Goal: Task Accomplishment & Management: Use online tool/utility

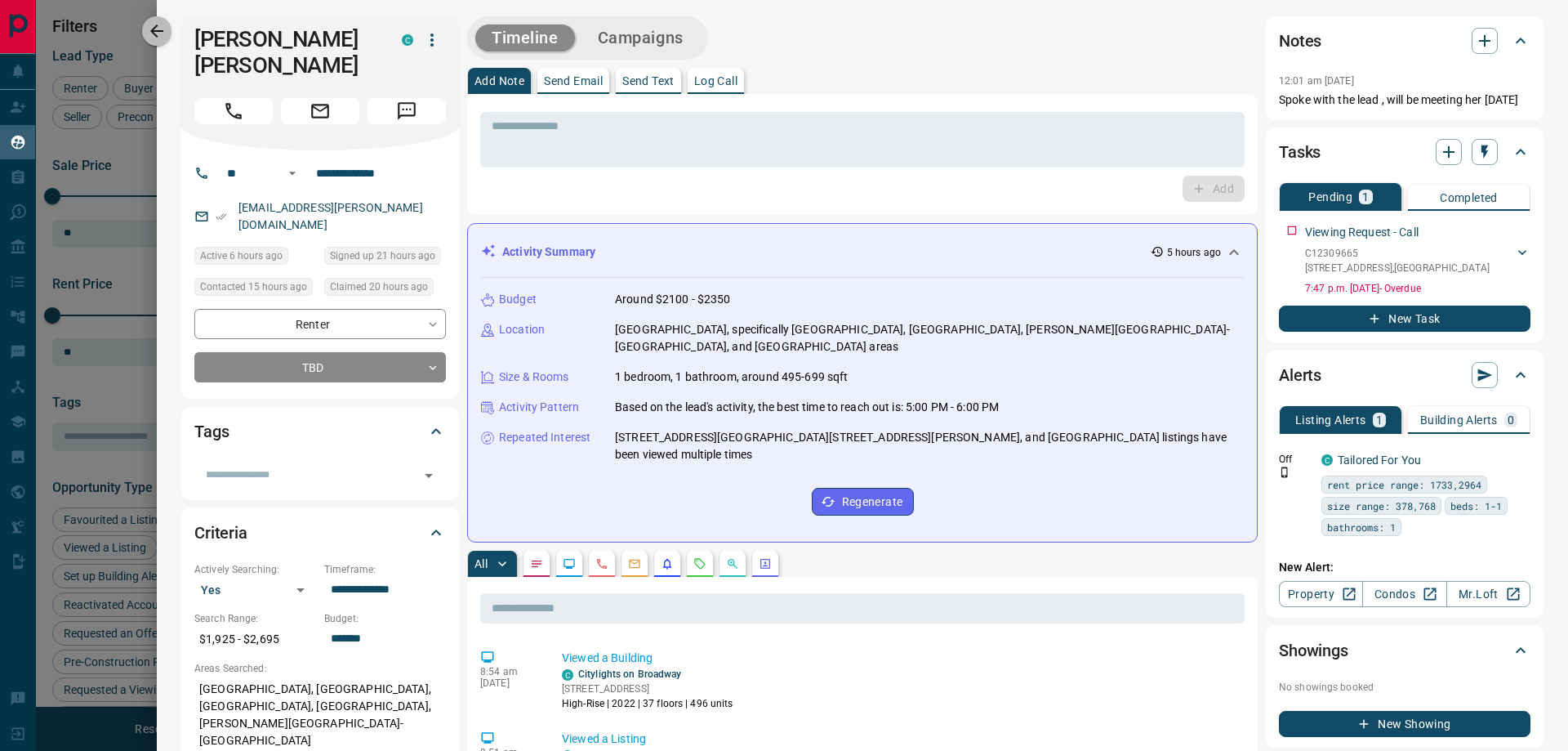
click at [157, 34] on icon "button" at bounding box center [156, 30] width 20 height 20
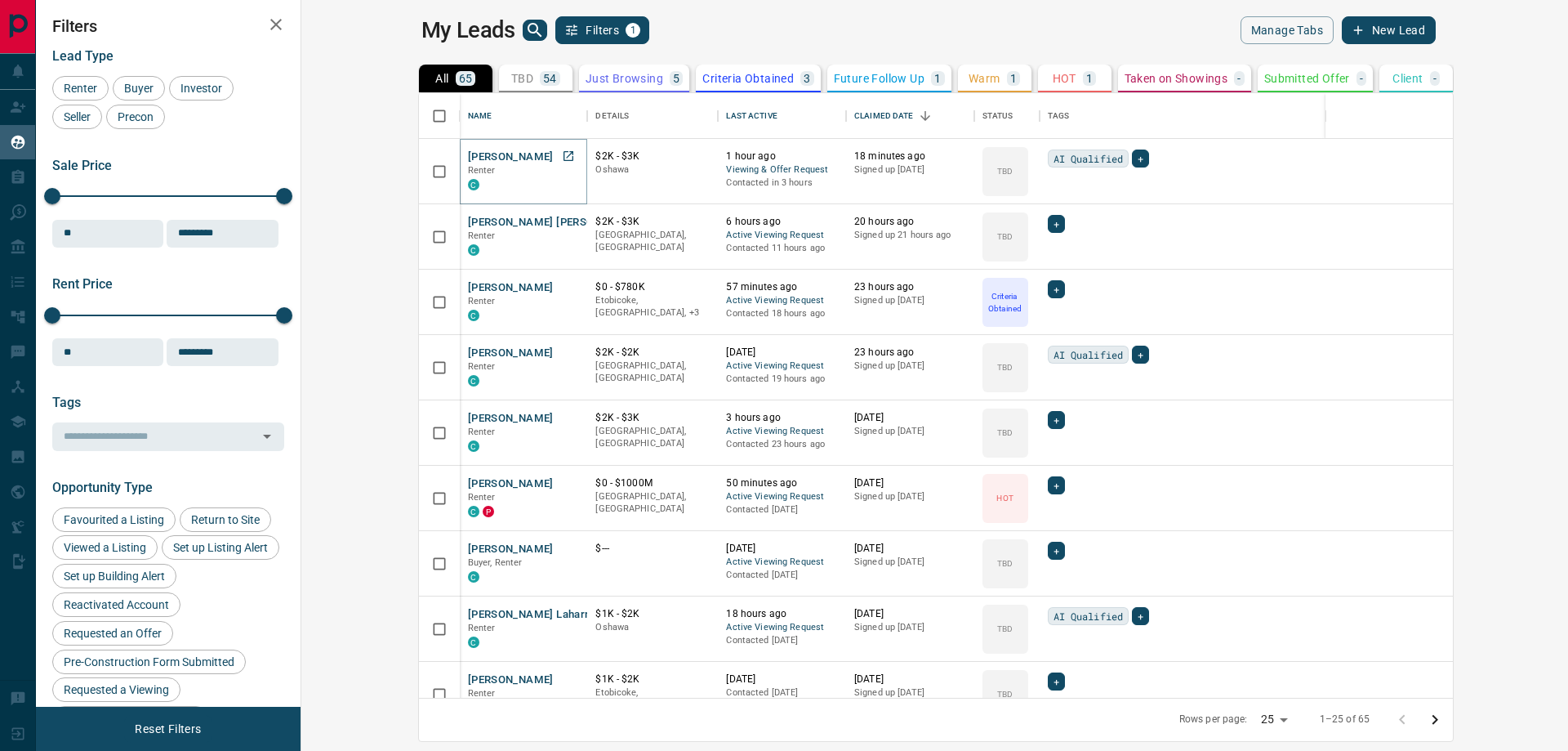
click at [468, 156] on button "[PERSON_NAME]" at bounding box center [511, 157] width 85 height 15
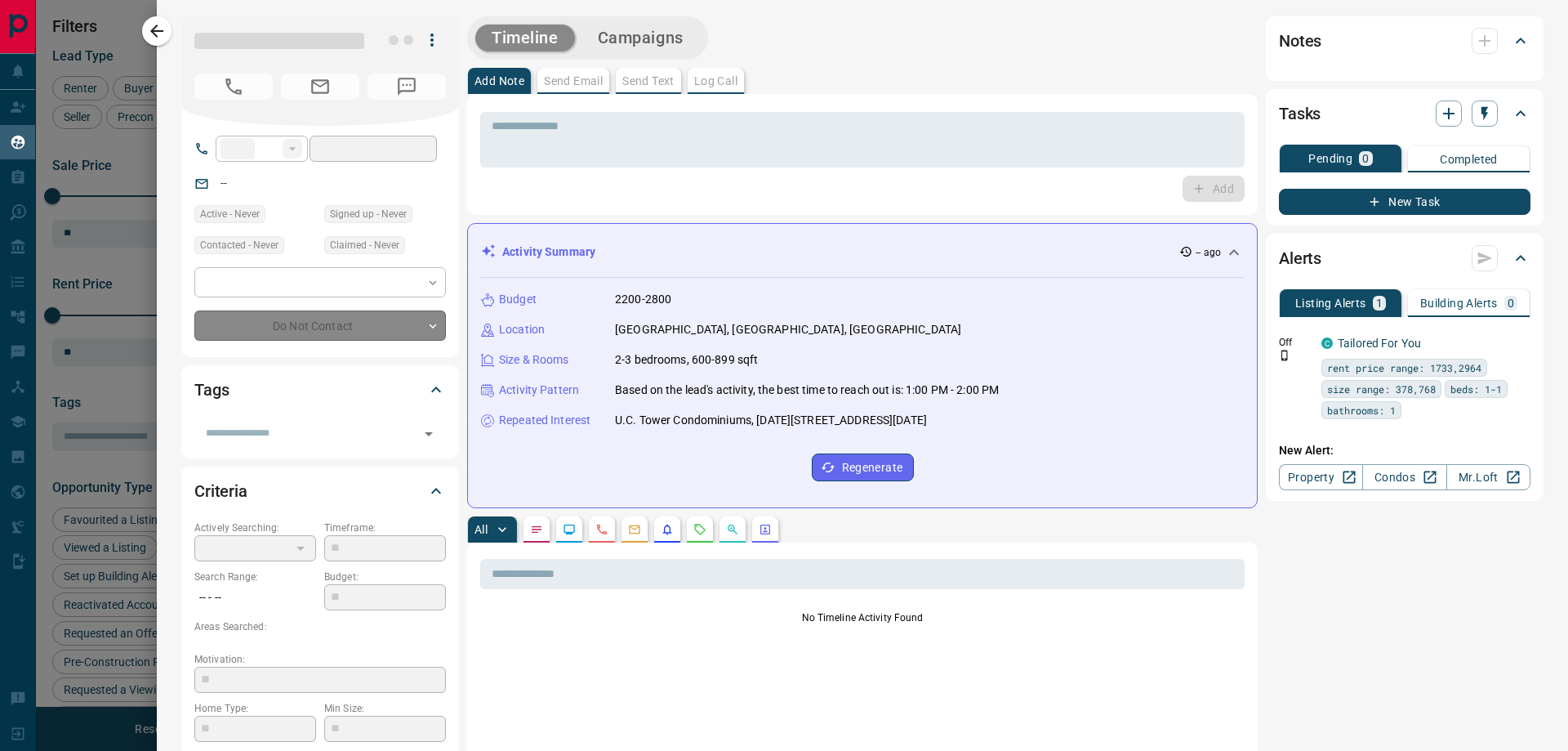
type input "**"
type input "**********"
type input "**"
type input "*"
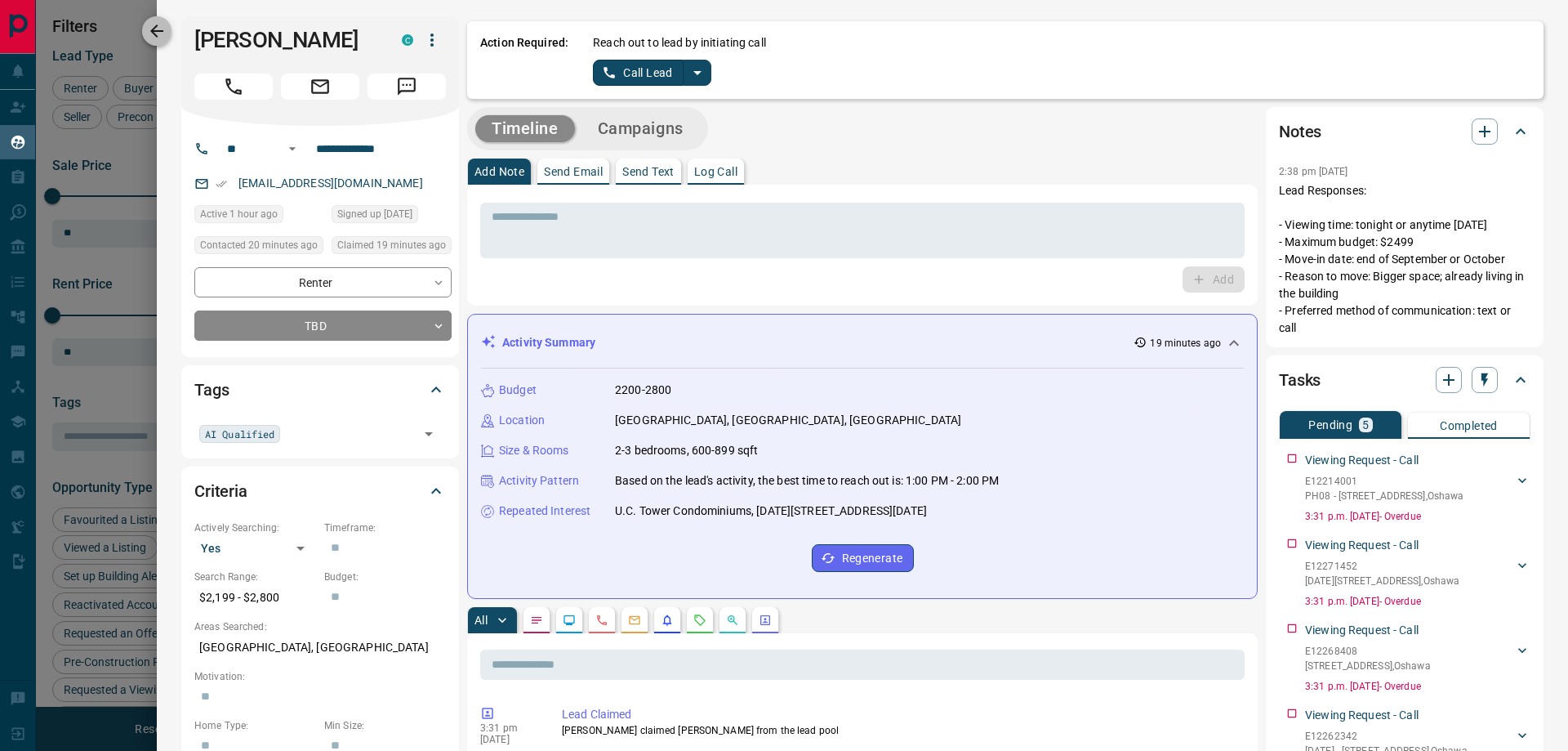
click at [159, 29] on icon "button" at bounding box center [156, 30] width 20 height 20
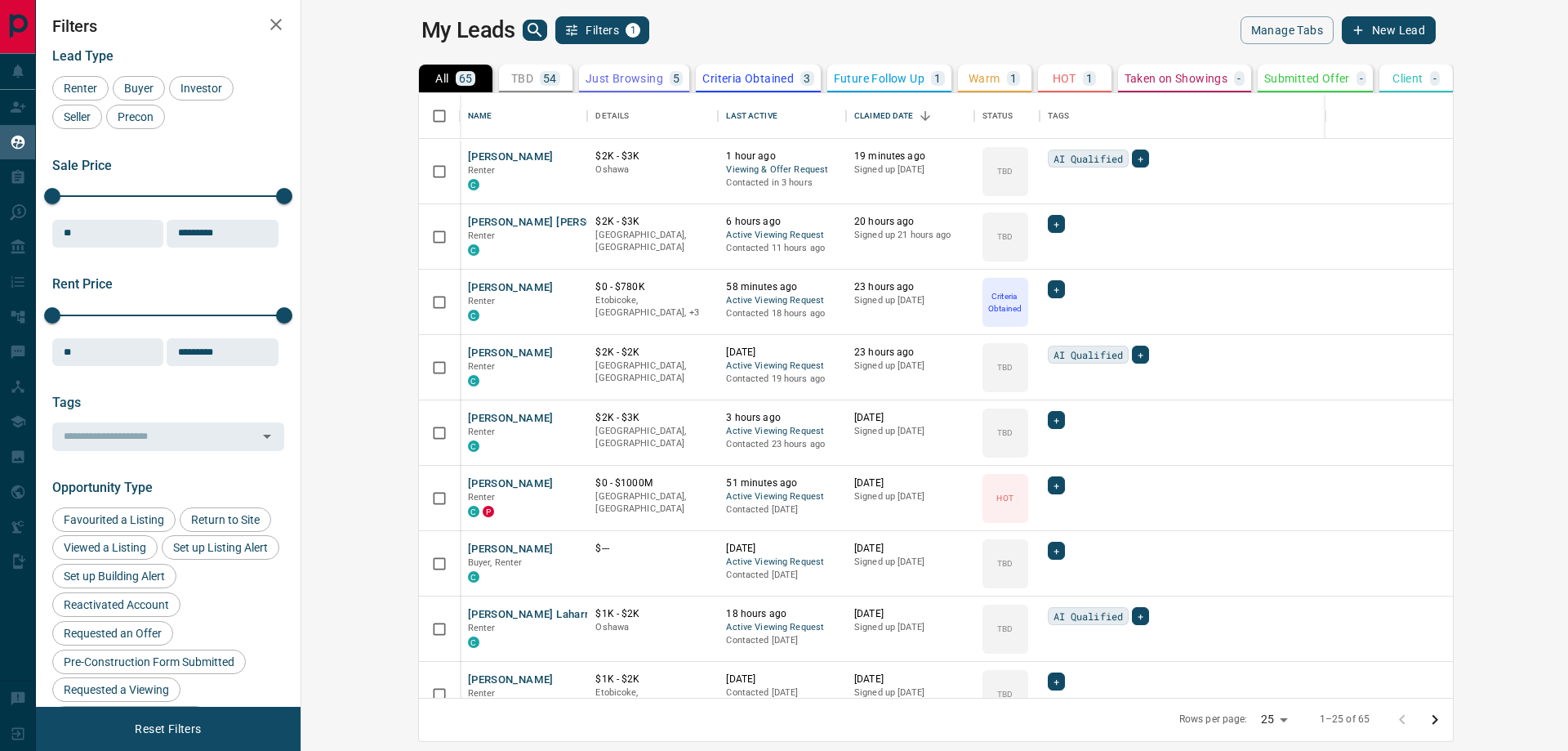
click at [274, 36] on button "button" at bounding box center [276, 25] width 32 height 32
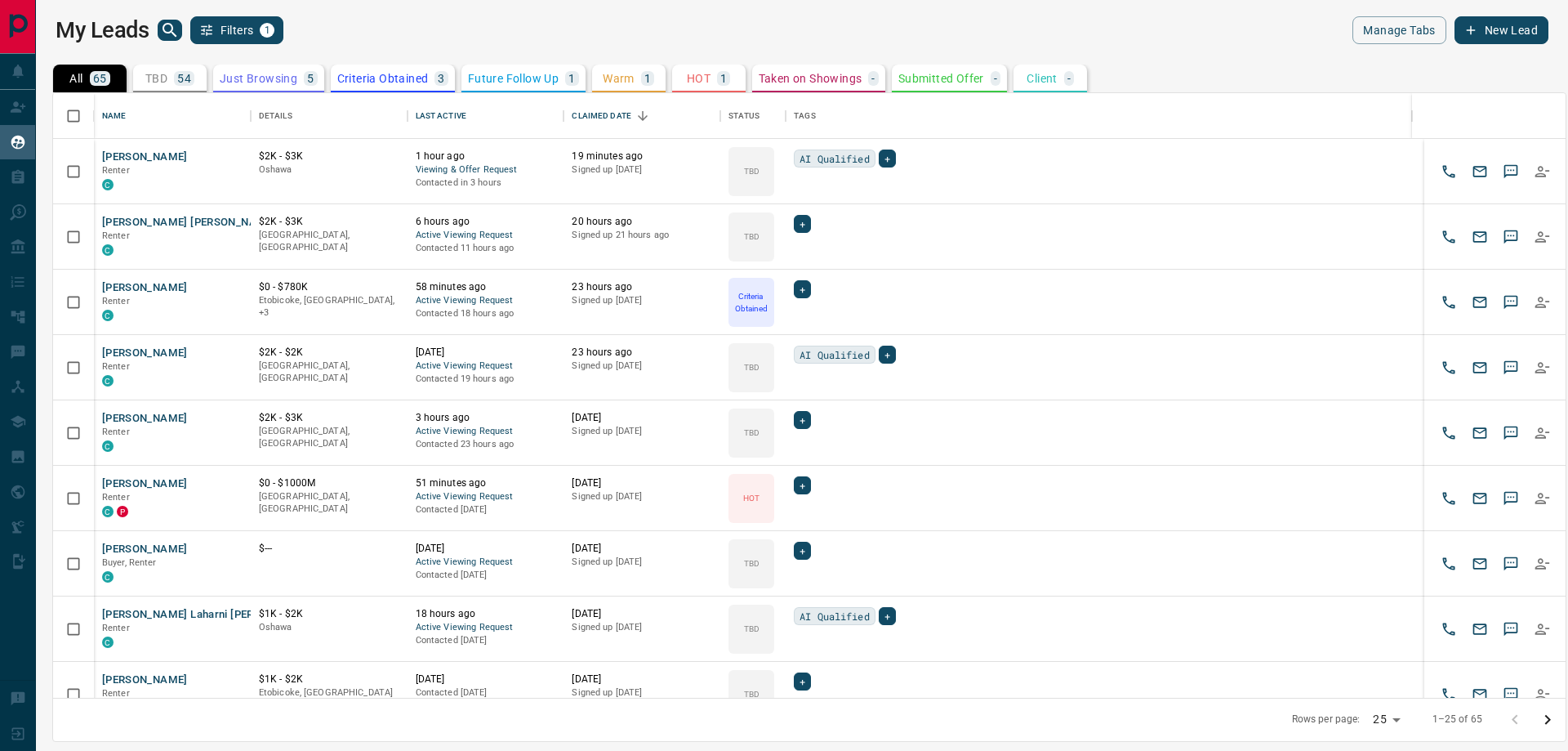
scroll to position [593, 1501]
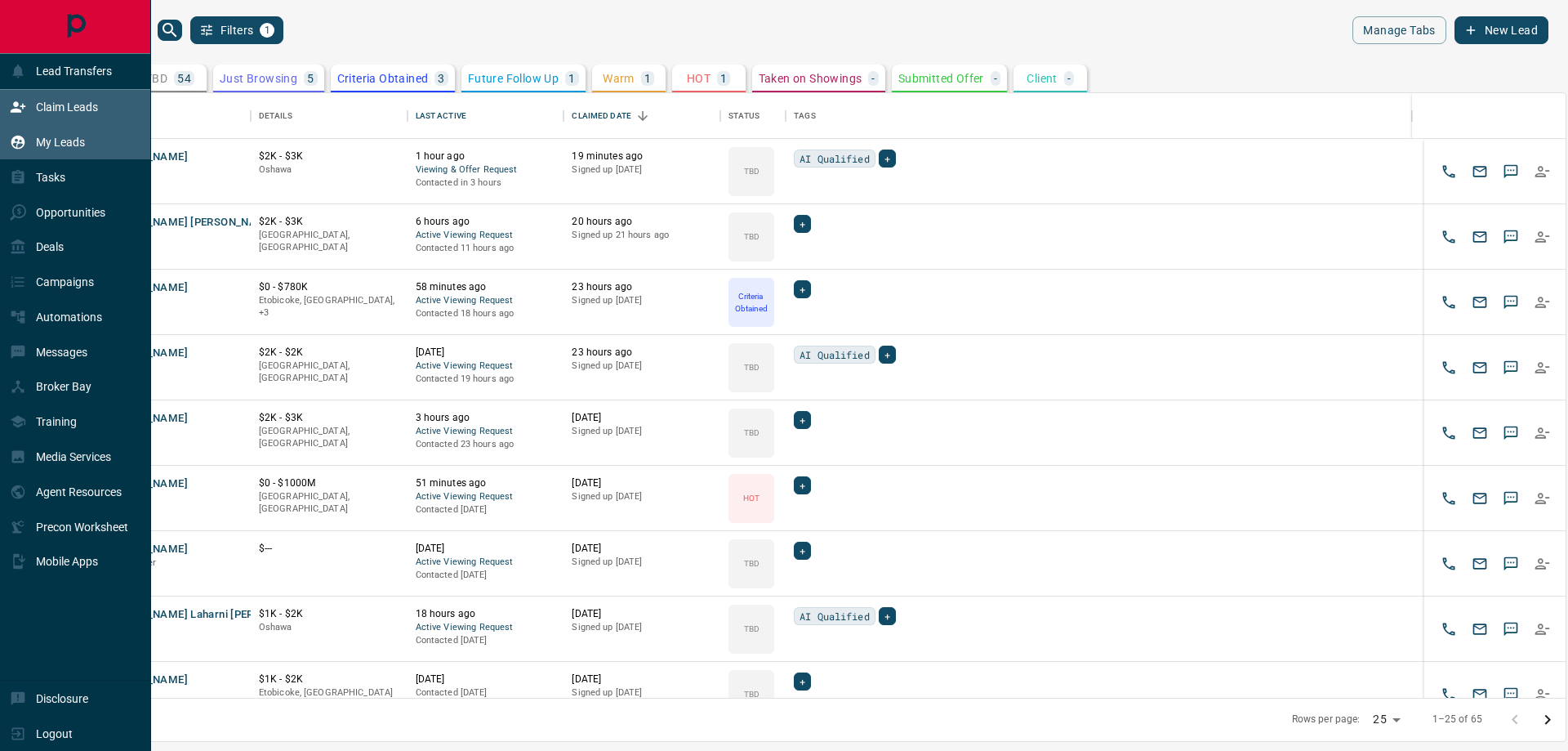
click at [48, 101] on p "Claim Leads" at bounding box center [66, 107] width 62 height 13
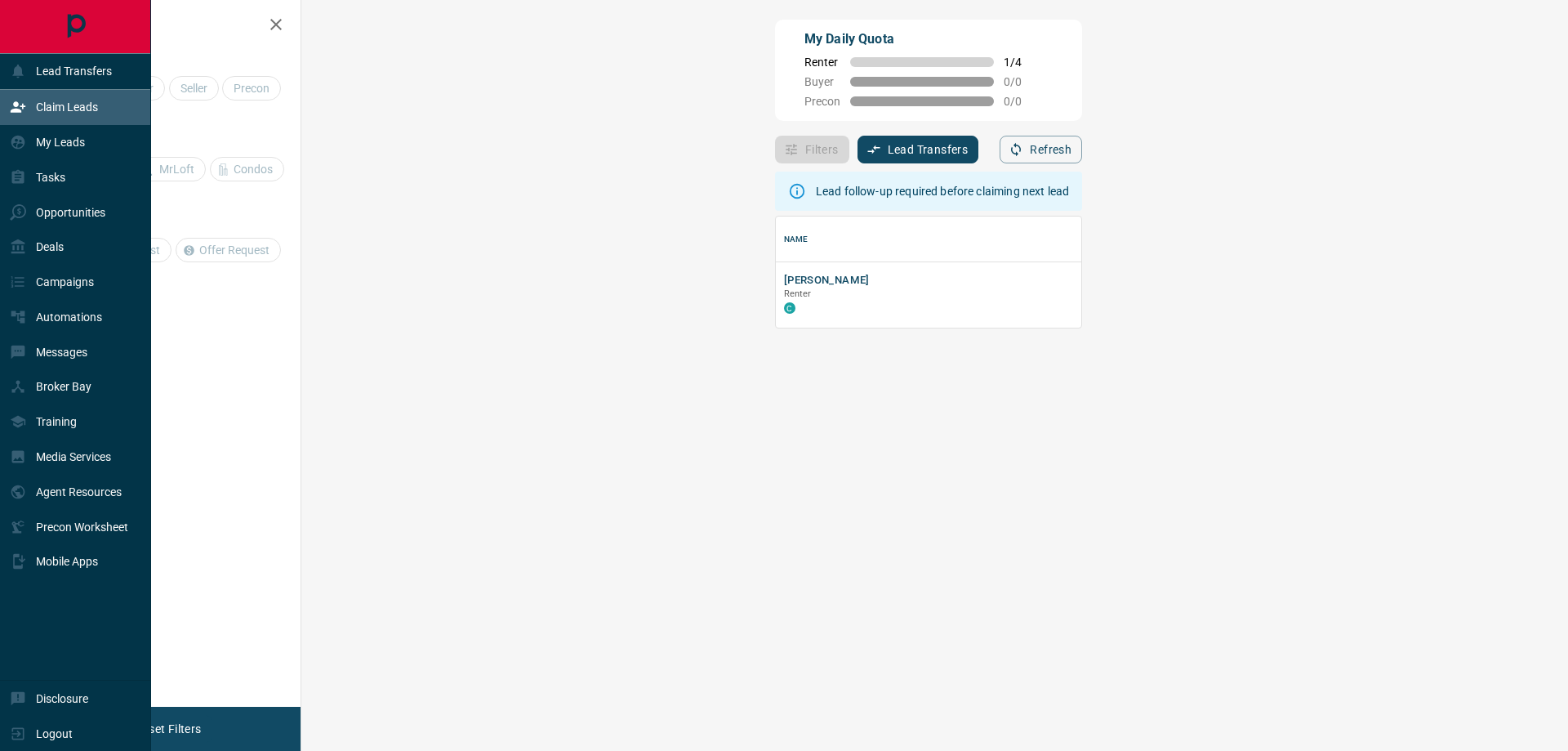
scroll to position [99, 1219]
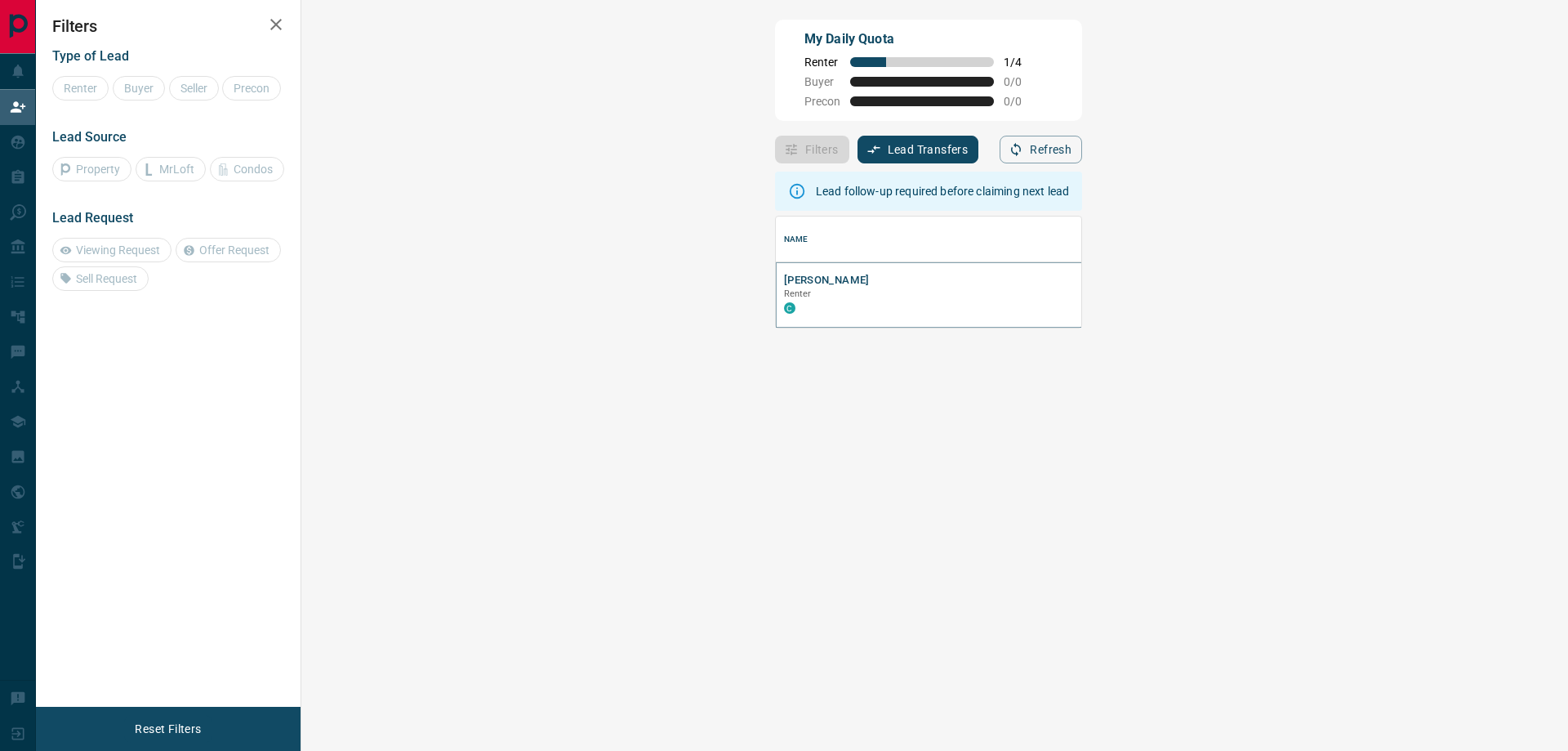
click at [784, 279] on button "[PERSON_NAME]" at bounding box center [827, 281] width 85 height 15
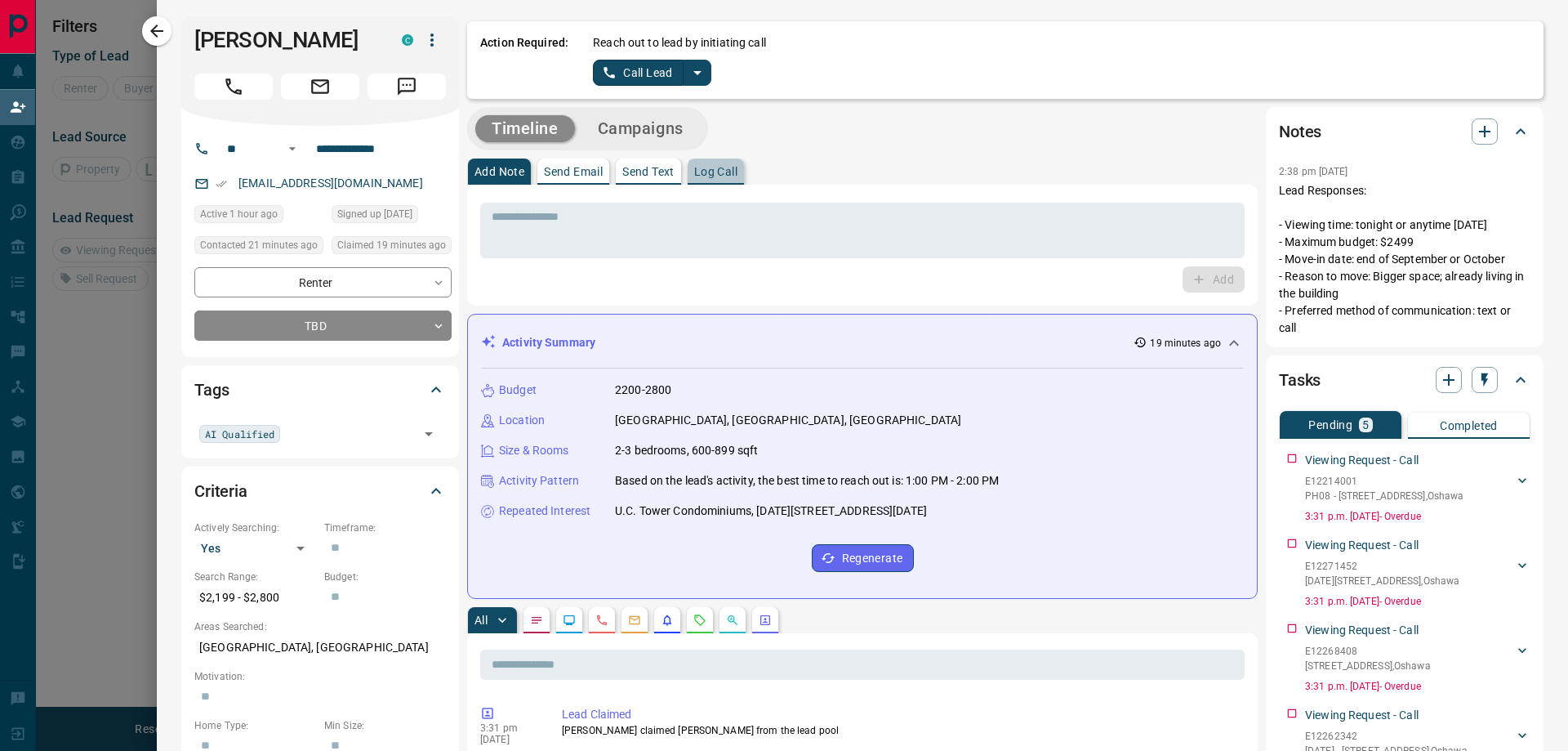
click at [717, 176] on p "Log Call" at bounding box center [716, 172] width 44 height 11
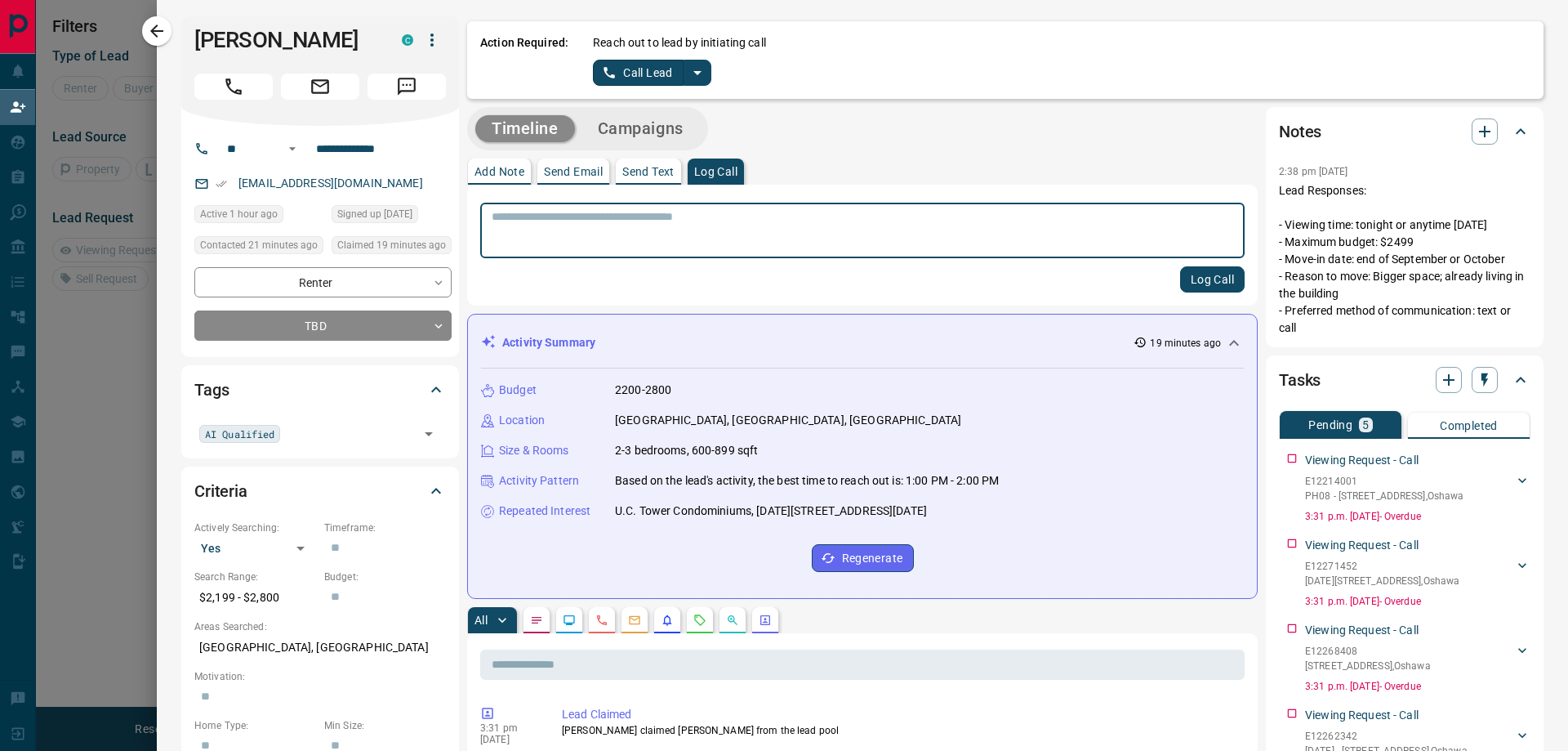
click at [574, 227] on textarea at bounding box center [863, 230] width 741 height 42
type textarea "**********"
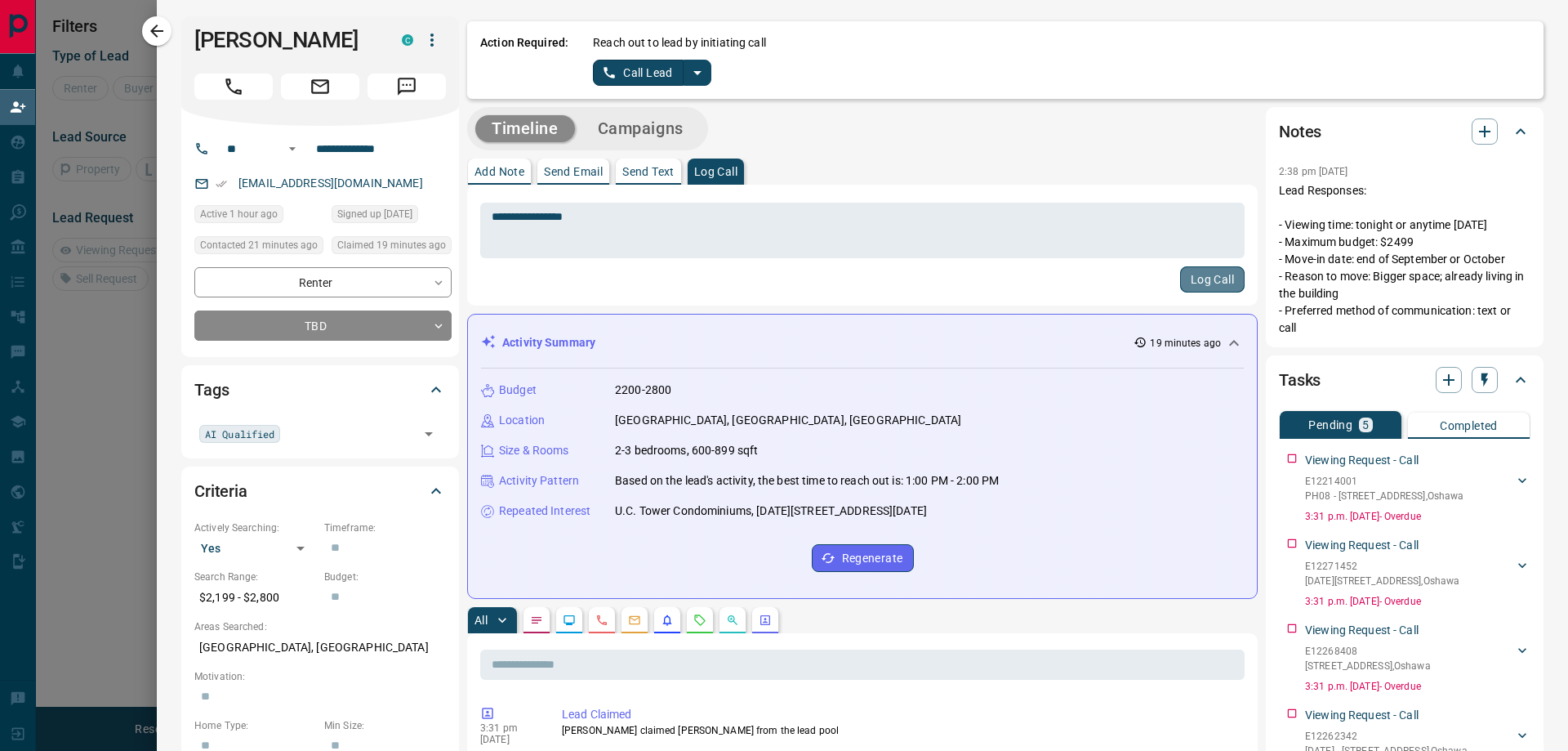
click at [1194, 282] on button "Log Call" at bounding box center [1212, 280] width 64 height 27
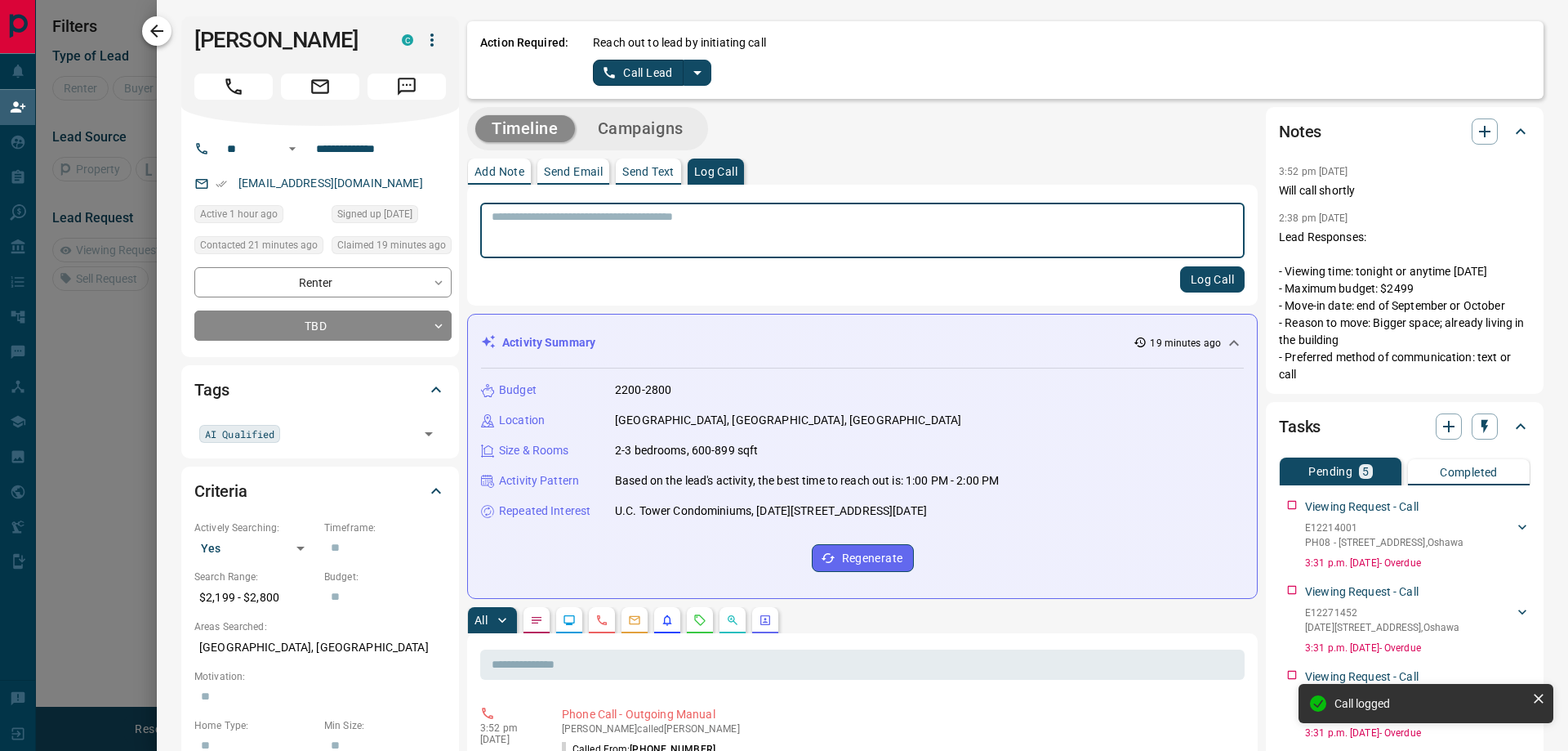
click at [151, 38] on icon "button" at bounding box center [156, 30] width 20 height 20
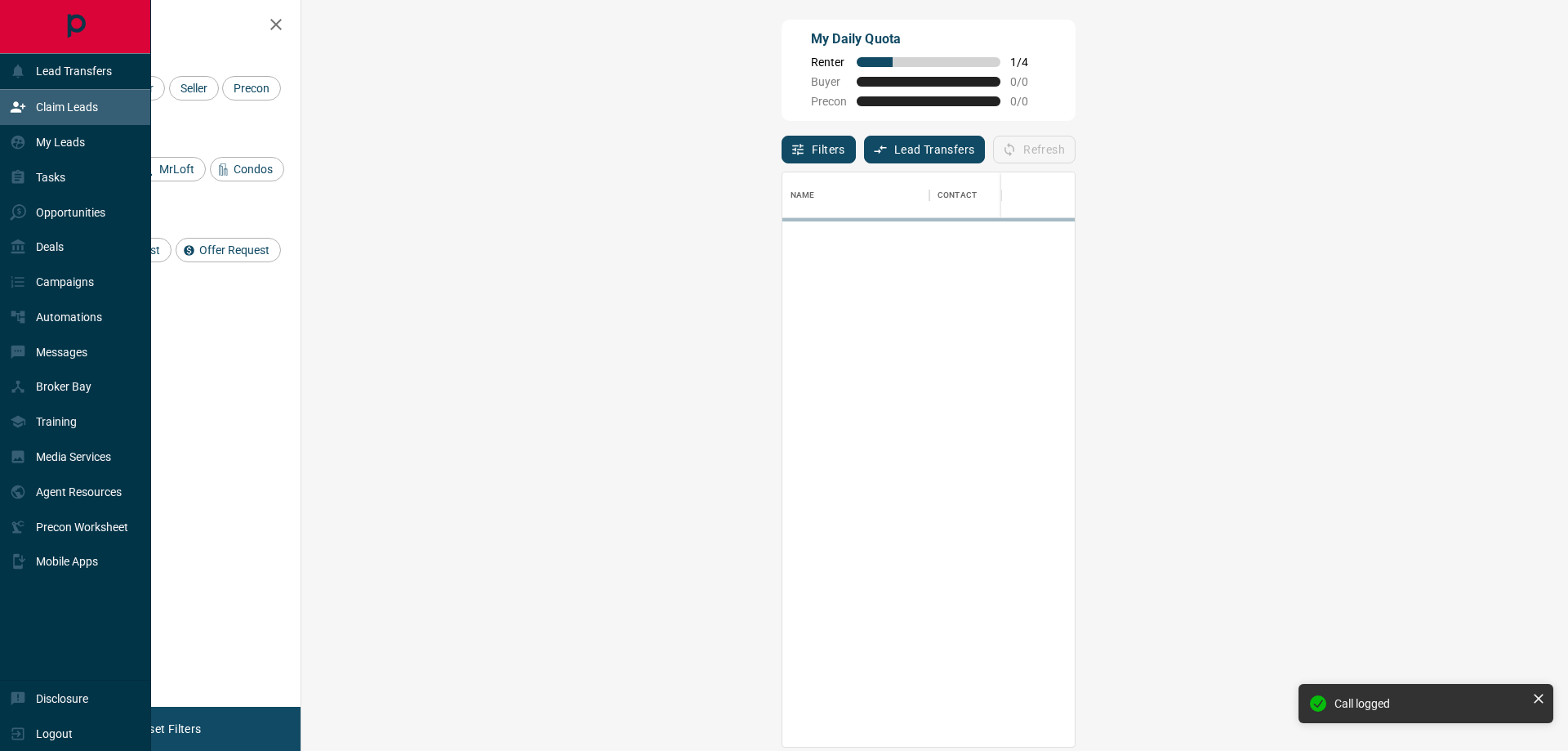
scroll to position [562, 1219]
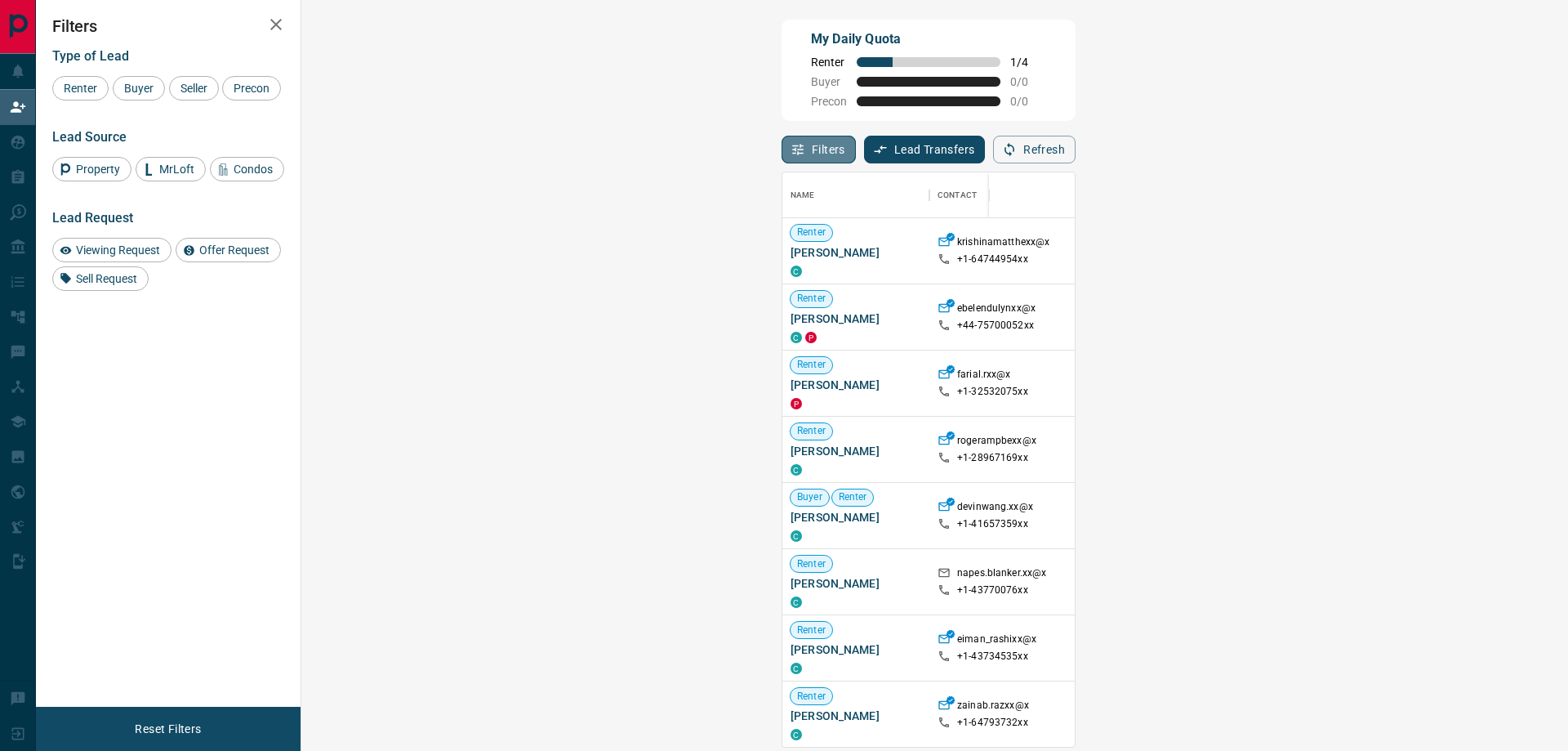
click at [791, 151] on icon "button" at bounding box center [798, 150] width 15 height 15
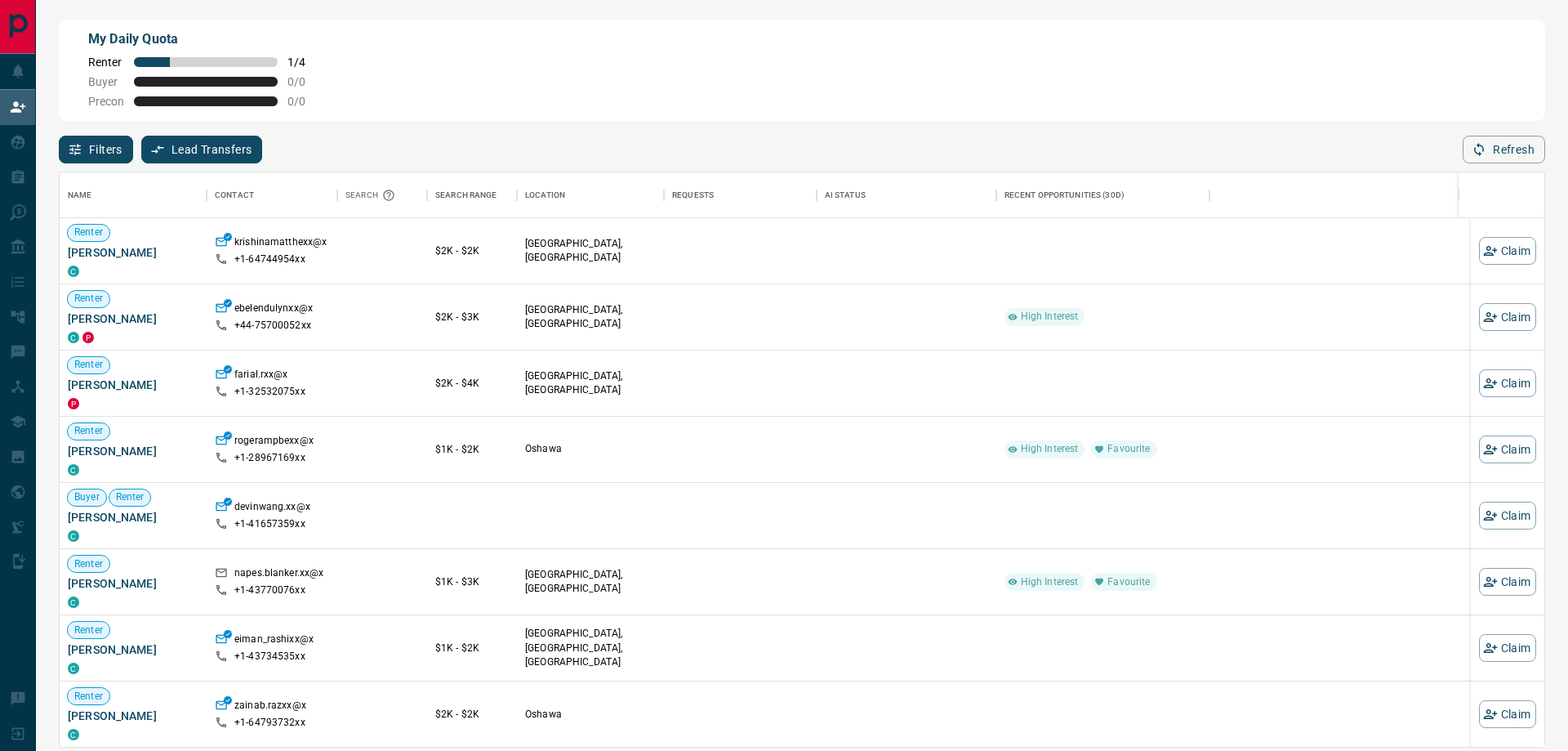
scroll to position [562, 1472]
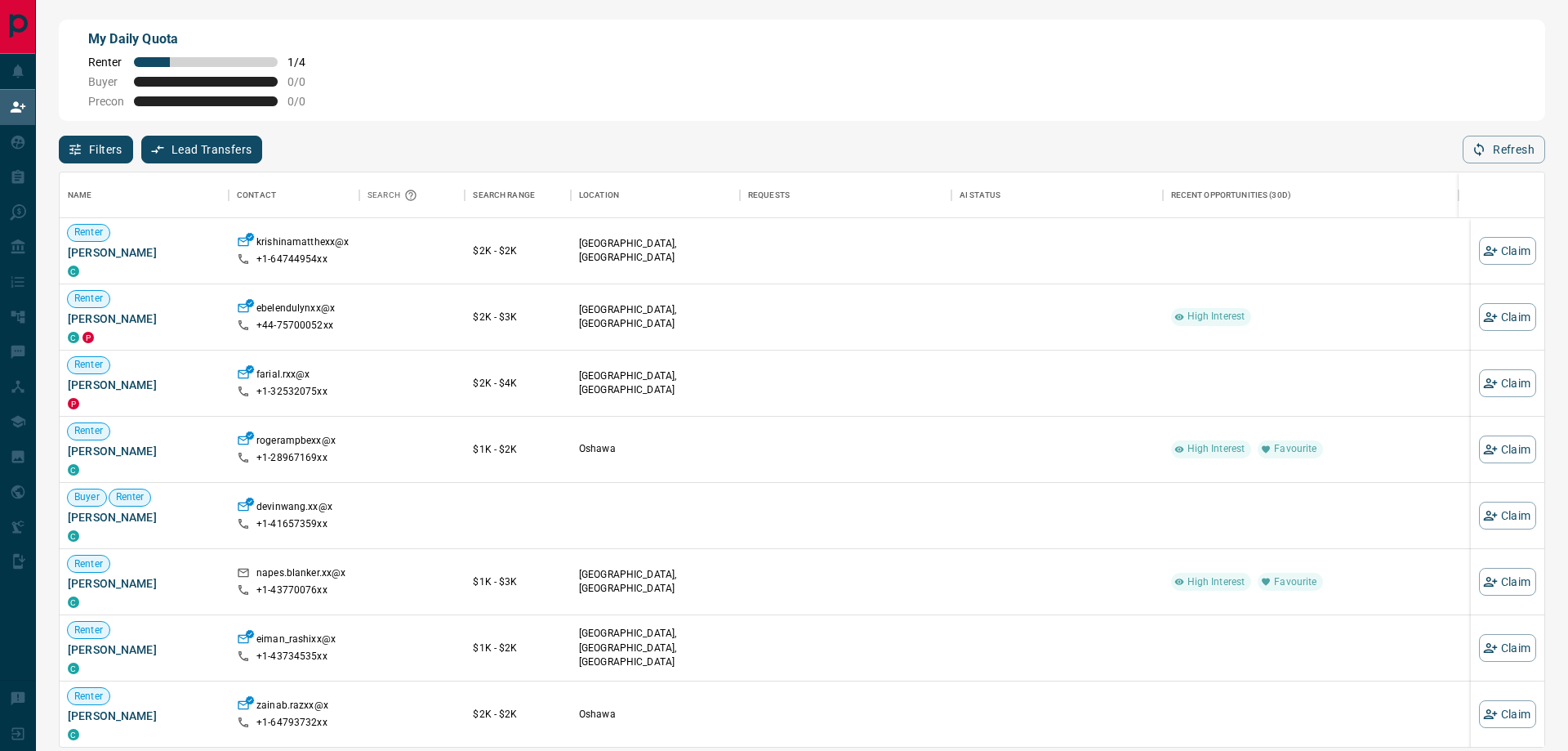
click at [78, 152] on icon "button" at bounding box center [76, 150] width 15 height 15
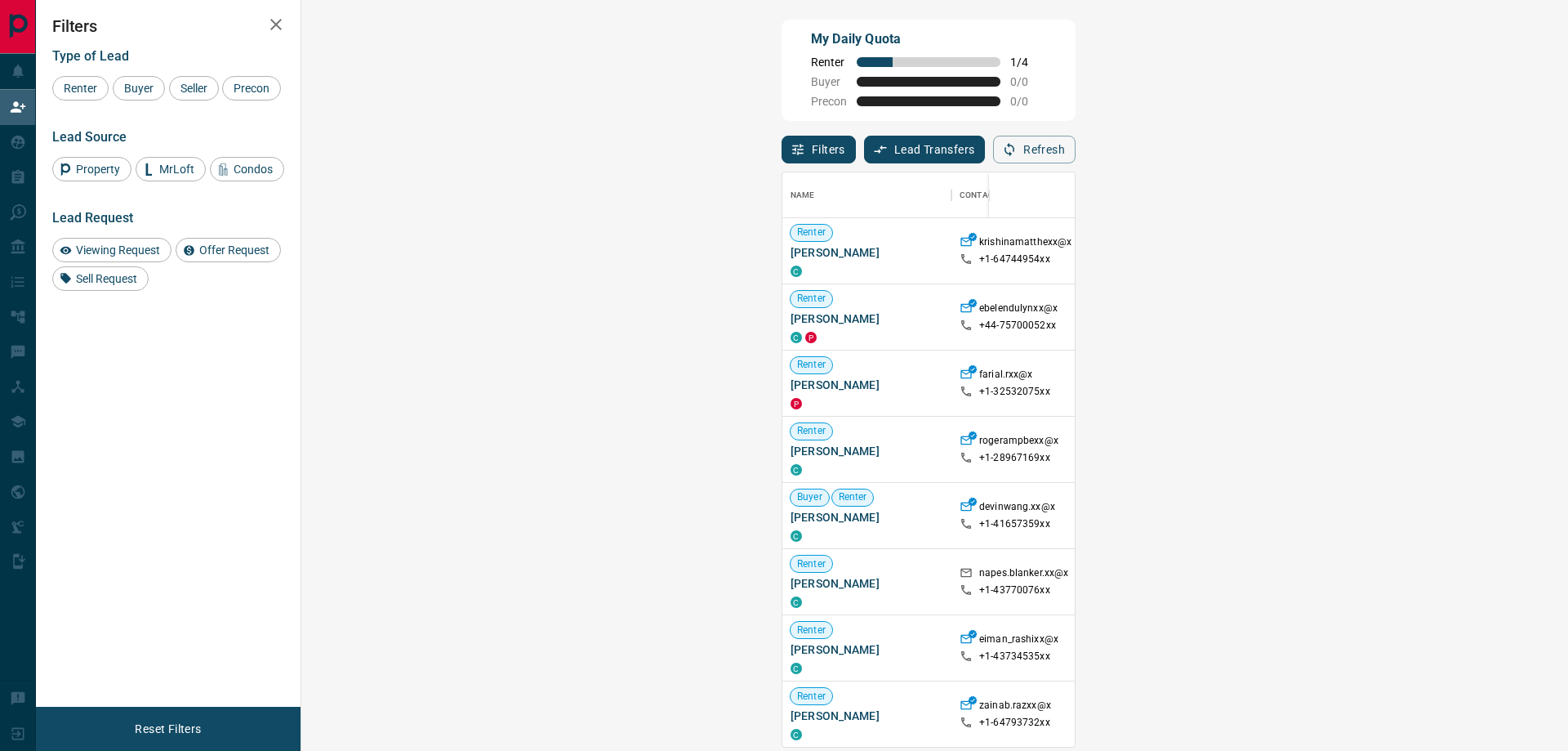
scroll to position [562, 1219]
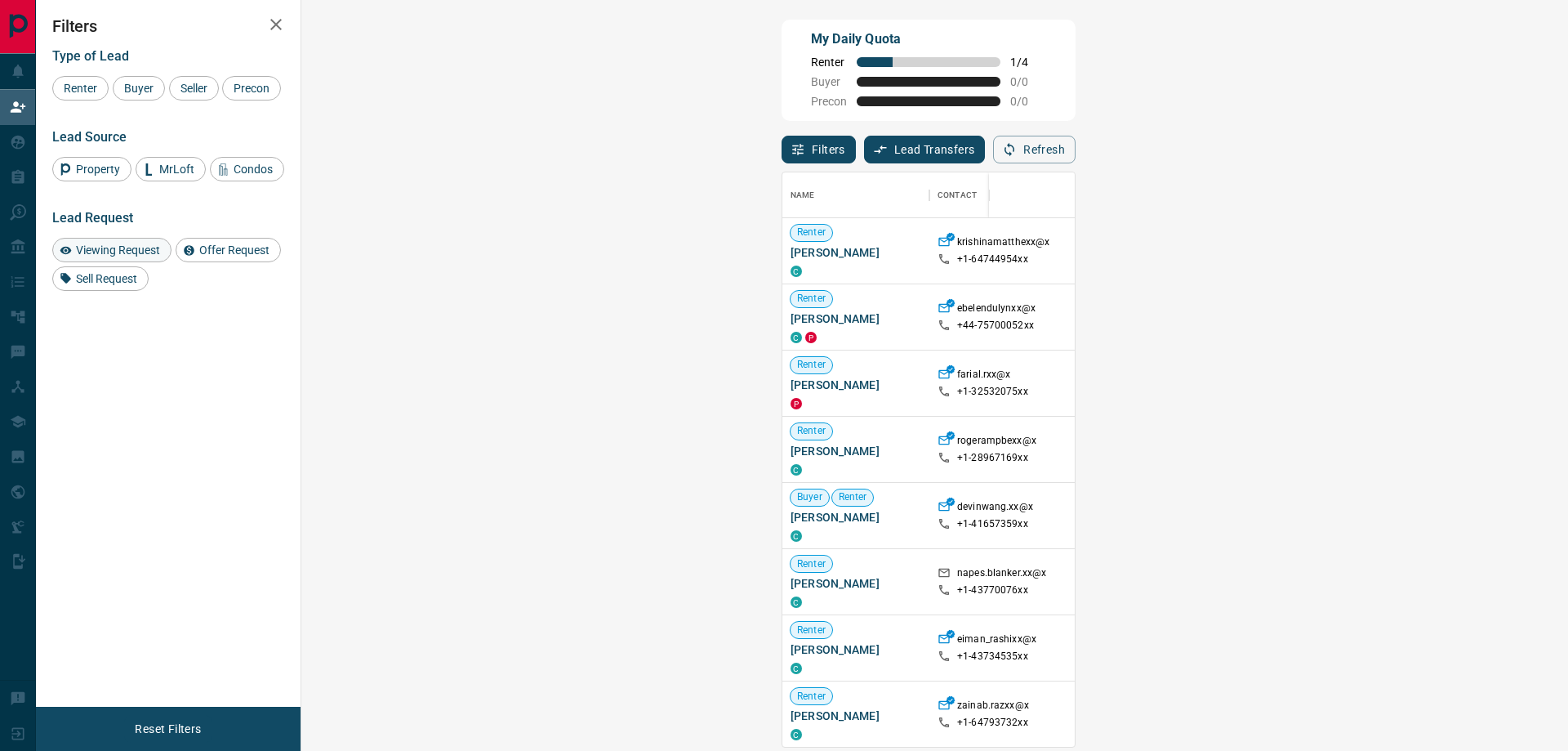
click at [115, 257] on span "Viewing Request" at bounding box center [118, 250] width 96 height 13
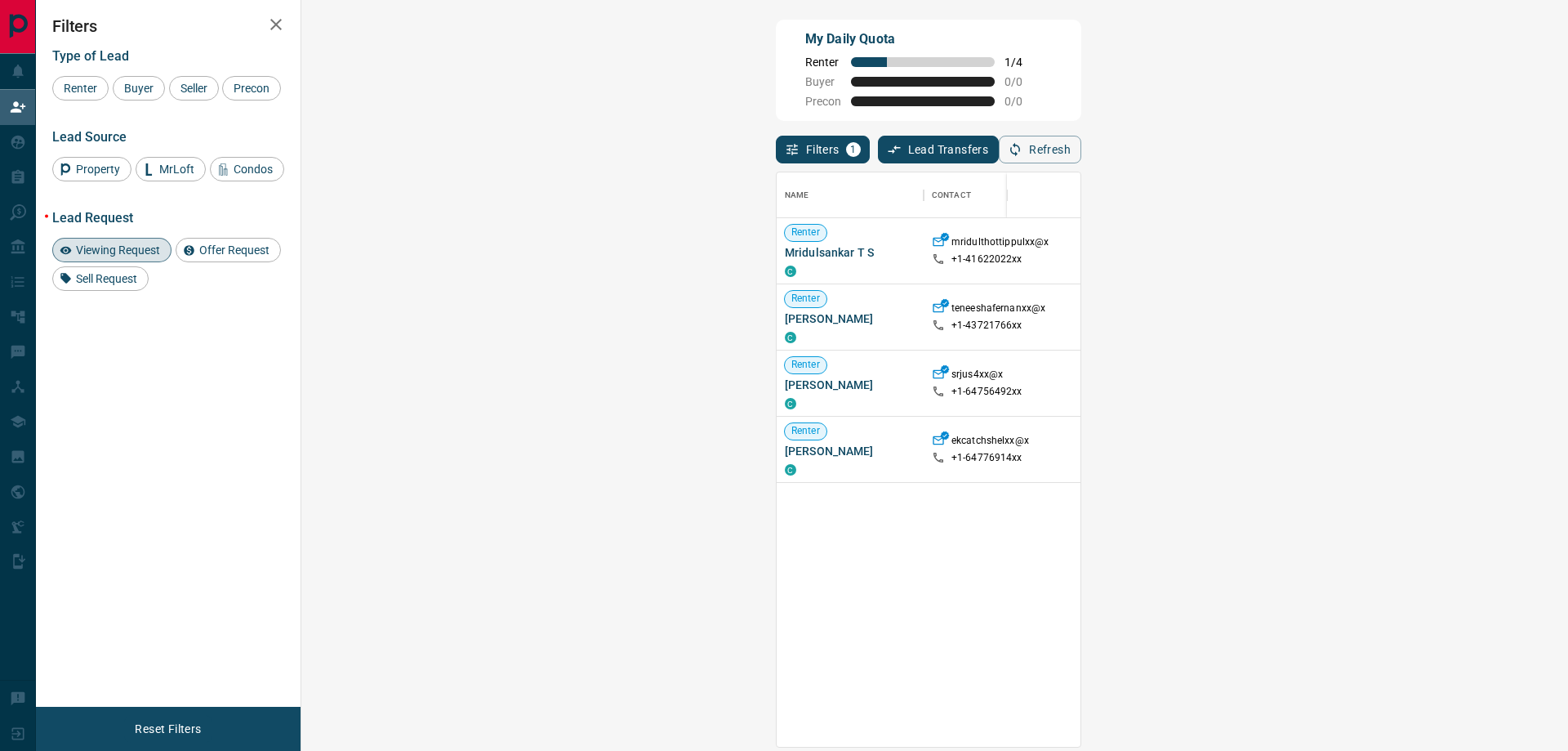
scroll to position [13, 13]
click at [134, 263] on div "Viewing Request" at bounding box center [112, 250] width 119 height 25
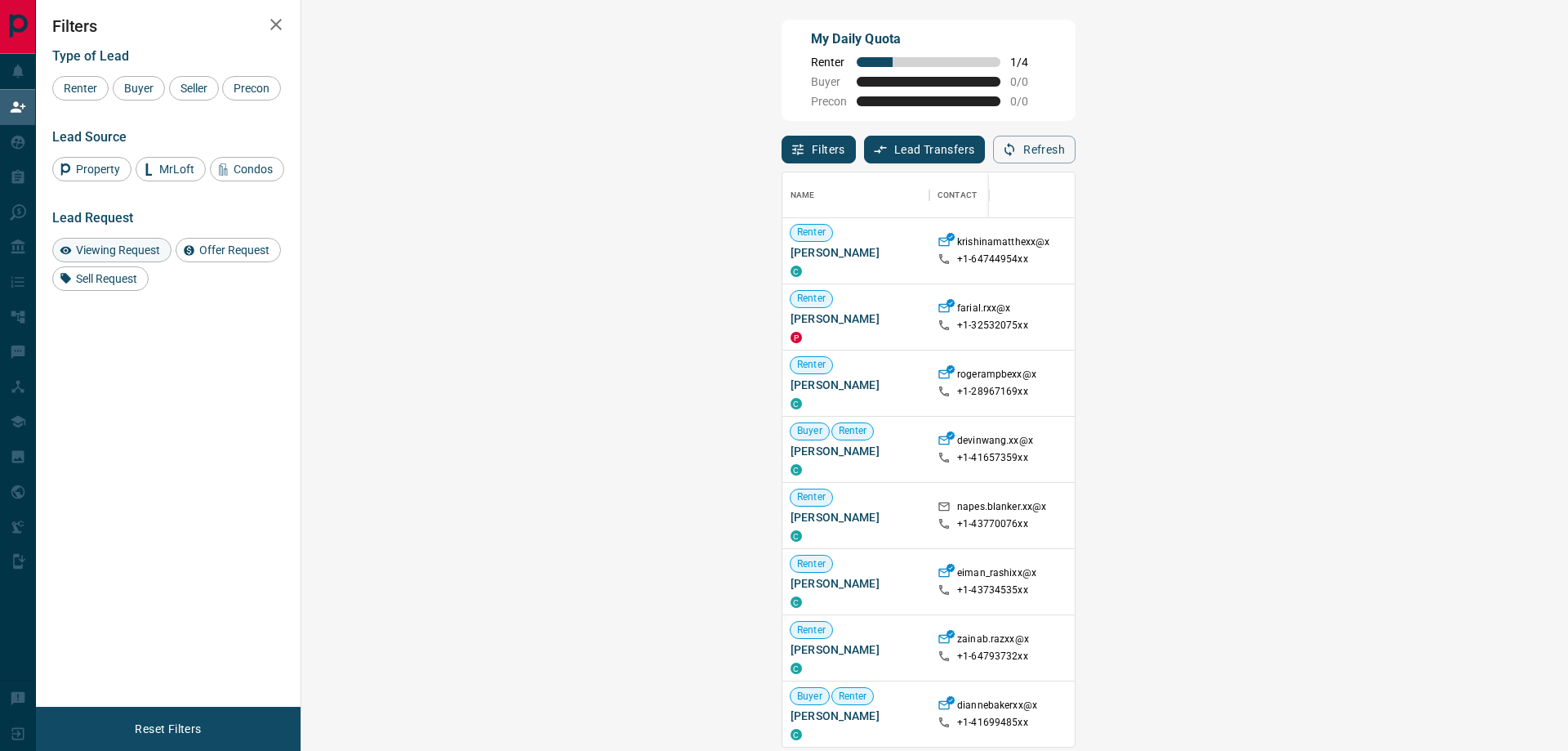
click at [151, 257] on span "Viewing Request" at bounding box center [118, 250] width 96 height 13
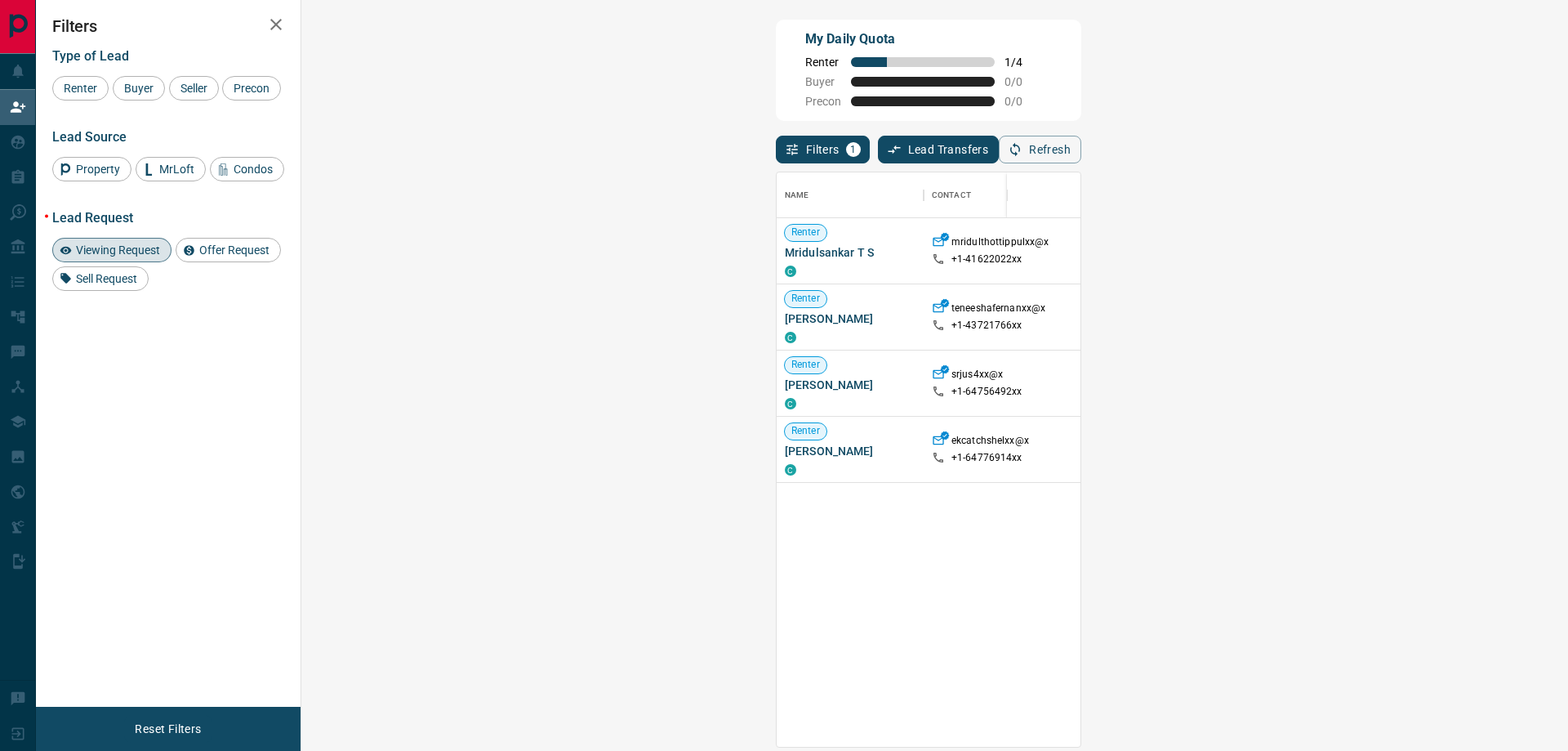
click at [151, 257] on span "Viewing Request" at bounding box center [118, 250] width 96 height 13
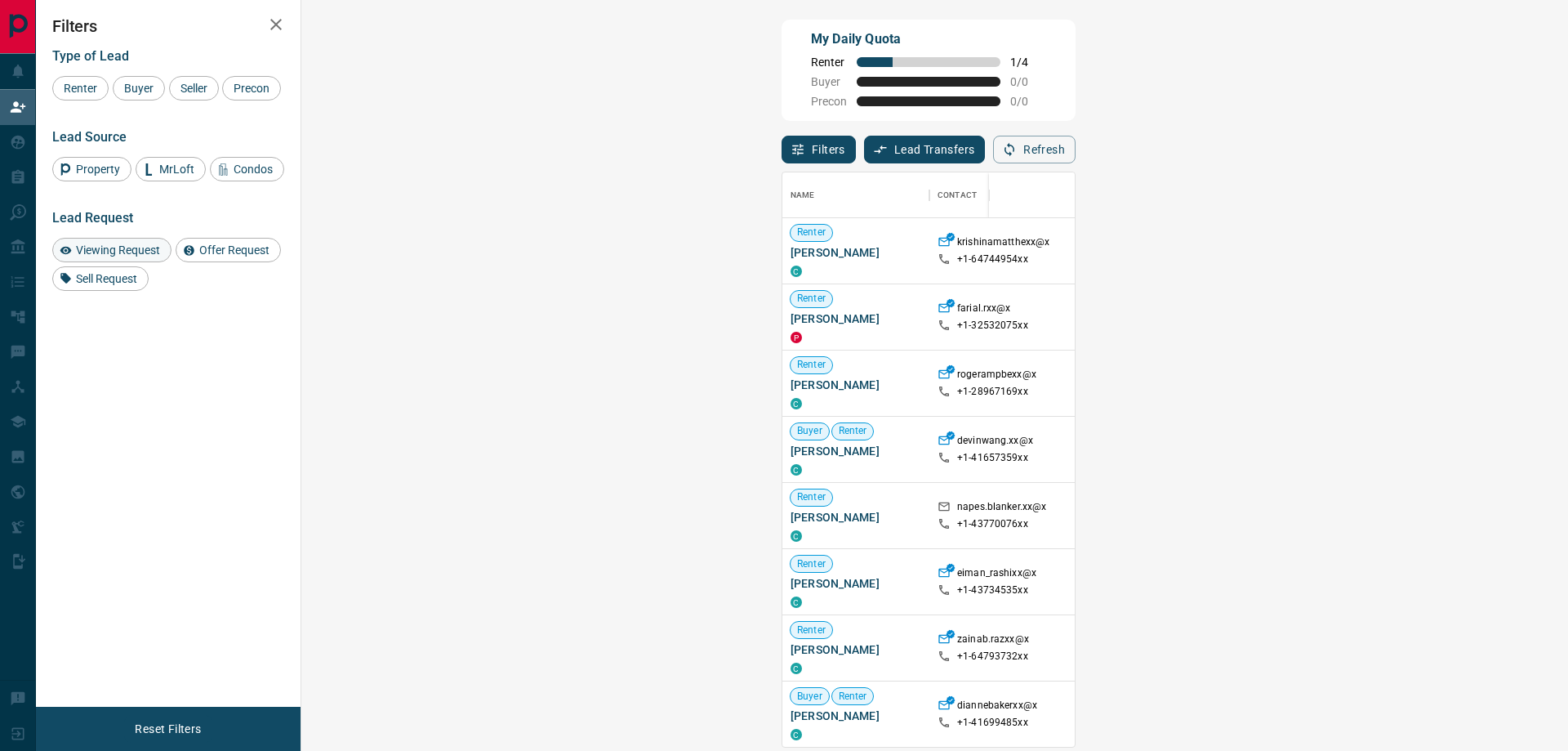
click at [151, 257] on span "Viewing Request" at bounding box center [118, 250] width 96 height 13
